Goal: Use online tool/utility: Use online tool/utility

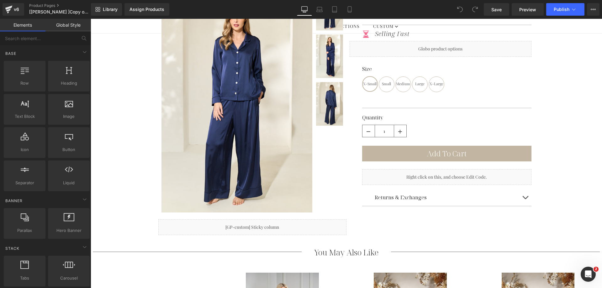
scroll to position [157, 0]
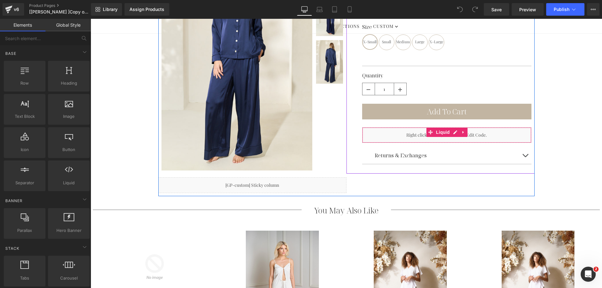
click at [453, 132] on div "Liquid" at bounding box center [446, 135] width 169 height 16
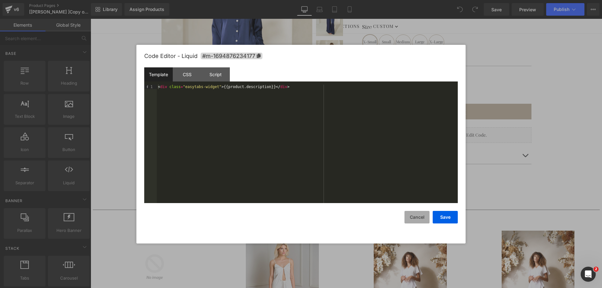
click at [412, 222] on button "Cancel" at bounding box center [416, 217] width 25 height 13
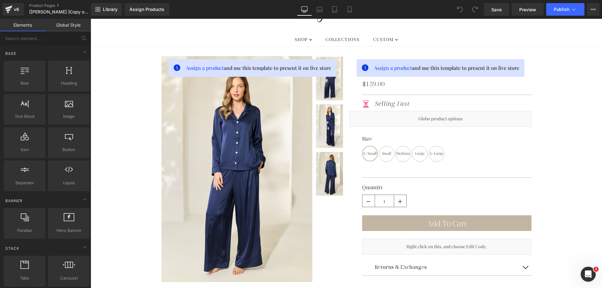
scroll to position [31, 0]
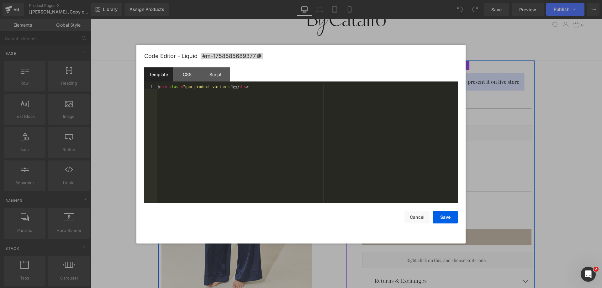
click at [443, 129] on div "Liquid" at bounding box center [441, 133] width 182 height 16
click at [276, 93] on div "< div class = "gpo-product-variants" > </ div >" at bounding box center [307, 148] width 301 height 127
drag, startPoint x: 224, startPoint y: 86, endPoint x: 183, endPoint y: 87, distance: 41.1
click at [183, 87] on div "< div class = "gpo-product-variants" > </ div >" at bounding box center [307, 148] width 301 height 127
click at [442, 213] on button "Save" at bounding box center [445, 217] width 25 height 13
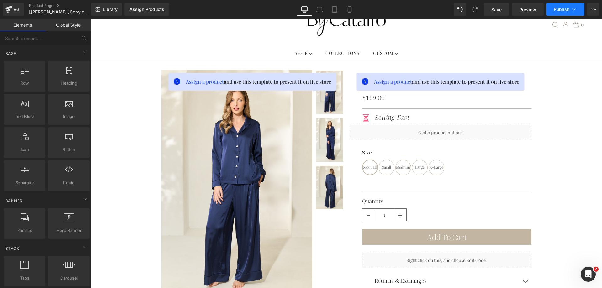
click at [580, 10] on button "Publish" at bounding box center [565, 9] width 38 height 13
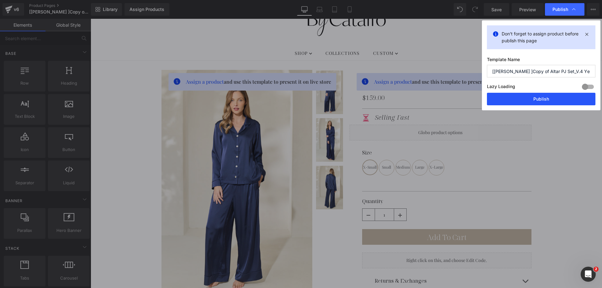
drag, startPoint x: 535, startPoint y: 97, endPoint x: 425, endPoint y: 113, distance: 111.0
click at [535, 97] on button "Publish" at bounding box center [541, 99] width 108 height 13
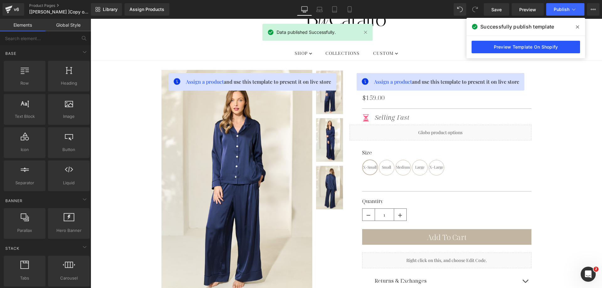
click at [557, 48] on link "Preview Template On Shopify" at bounding box center [526, 47] width 108 height 13
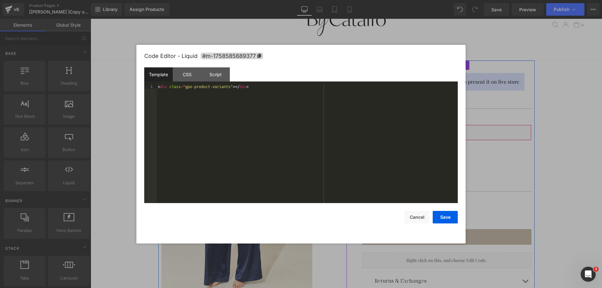
click at [448, 131] on div "Liquid" at bounding box center [441, 133] width 182 height 16
click at [299, 96] on div "< div class = "gpo-product-variants" > </ div >" at bounding box center [307, 148] width 301 height 127
